Goal: Navigation & Orientation: Find specific page/section

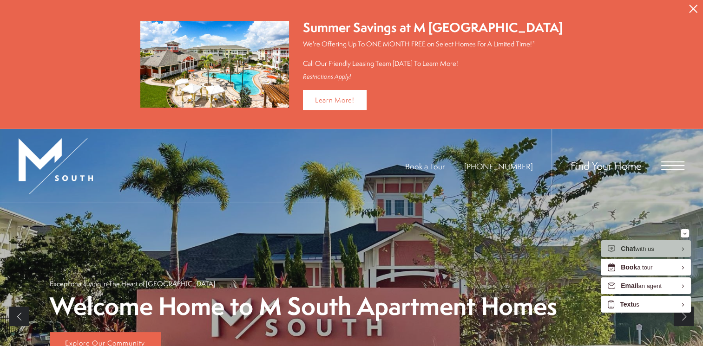
click at [686, 11] on button "Proceed To Website" at bounding box center [693, 9] width 20 height 18
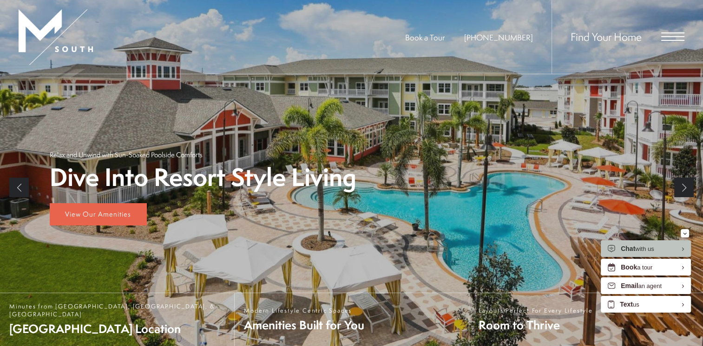
click at [680, 38] on span "Open Menu" at bounding box center [672, 37] width 23 height 8
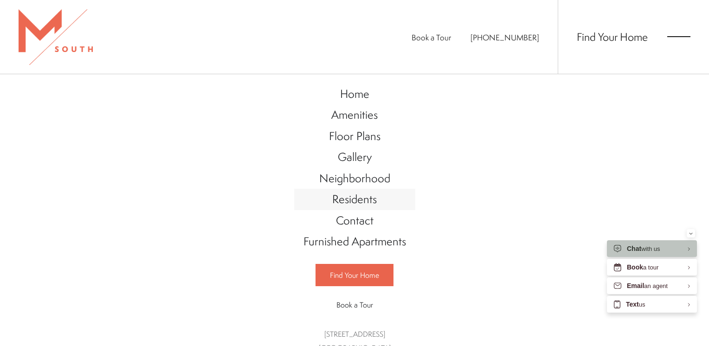
click at [350, 201] on span "Residents" at bounding box center [354, 199] width 45 height 16
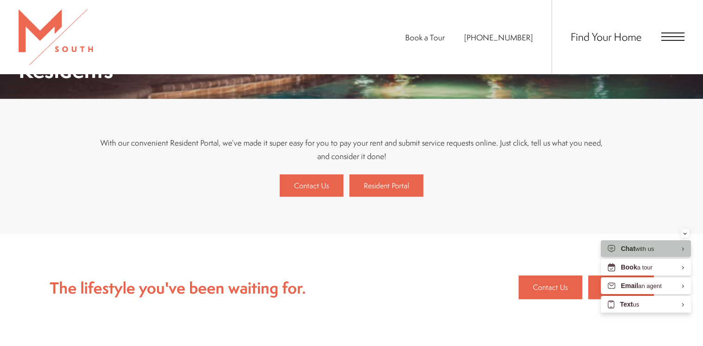
scroll to position [185, 0]
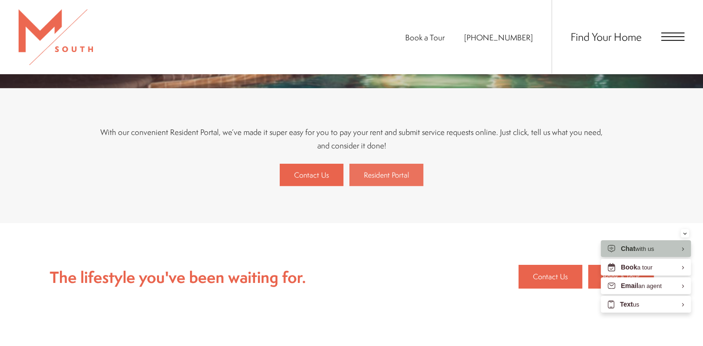
click at [400, 176] on span "Resident Portal" at bounding box center [386, 175] width 45 height 10
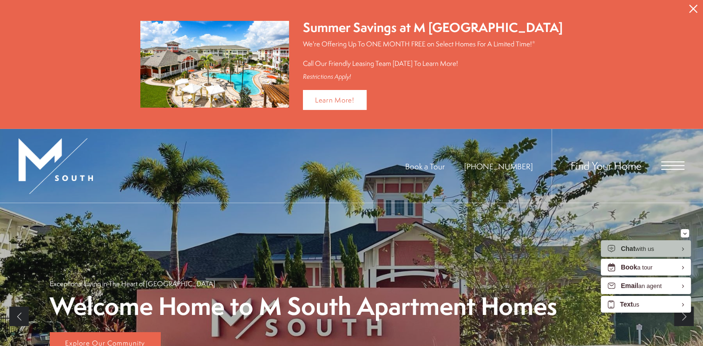
click at [693, 7] on icon "Close Alert" at bounding box center [693, 9] width 8 height 8
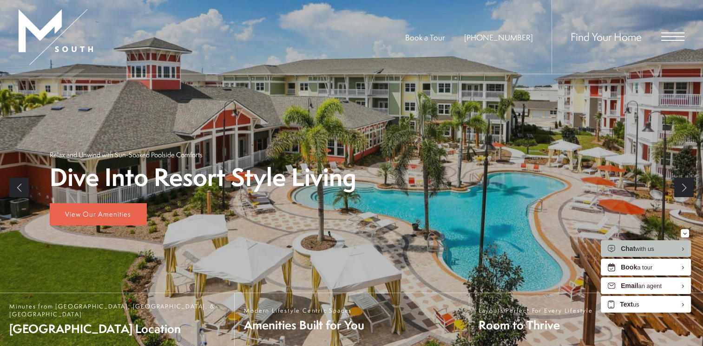
click at [673, 34] on span "Open Menu" at bounding box center [672, 37] width 23 height 8
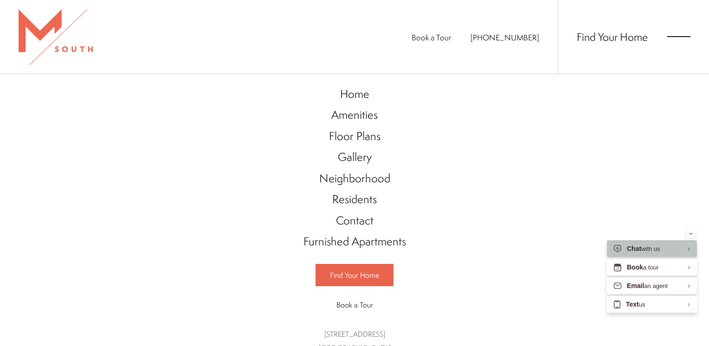
drag, startPoint x: 249, startPoint y: 234, endPoint x: 241, endPoint y: 228, distance: 9.3
click at [241, 228] on div "Home Amenities Floor Plans Gallery Neighborhood Residents Contact" at bounding box center [354, 210] width 709 height 272
